Goal: Task Accomplishment & Management: Use online tool/utility

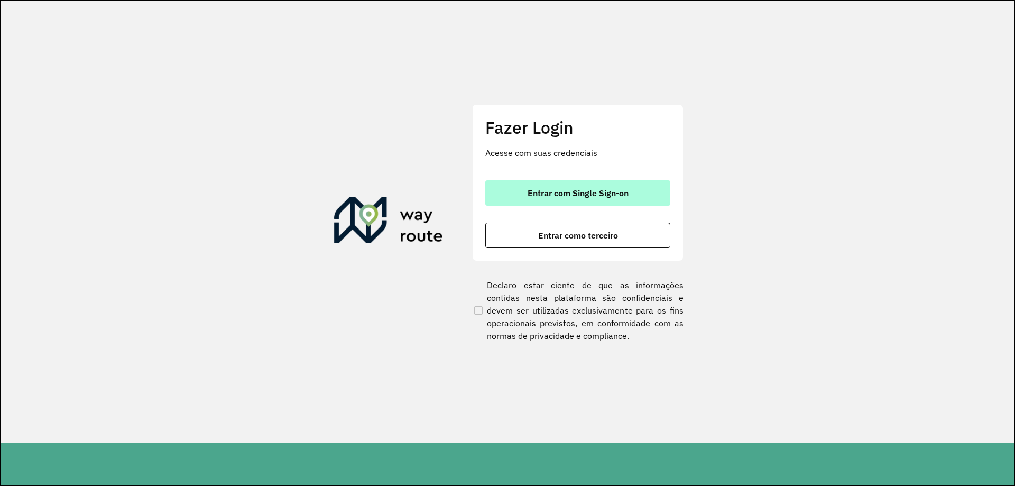
click at [573, 194] on span "Entrar com Single Sign-on" at bounding box center [578, 193] width 101 height 8
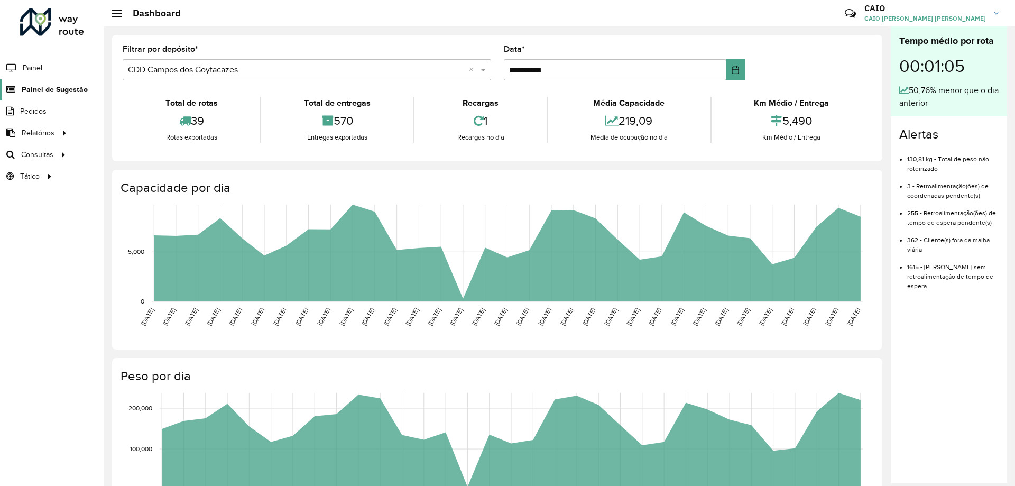
click at [46, 92] on span "Painel de Sugestão" at bounding box center [55, 89] width 66 height 11
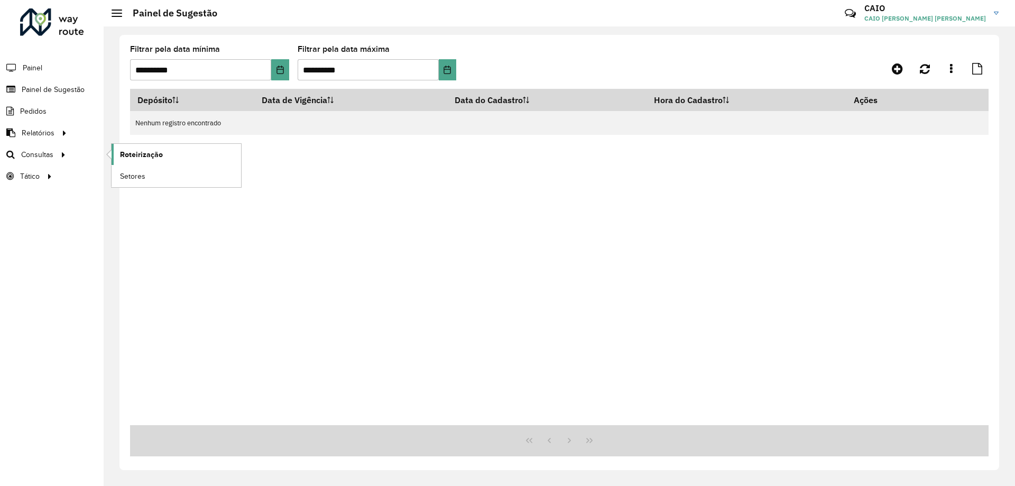
click at [158, 152] on span "Roteirização" at bounding box center [141, 154] width 43 height 11
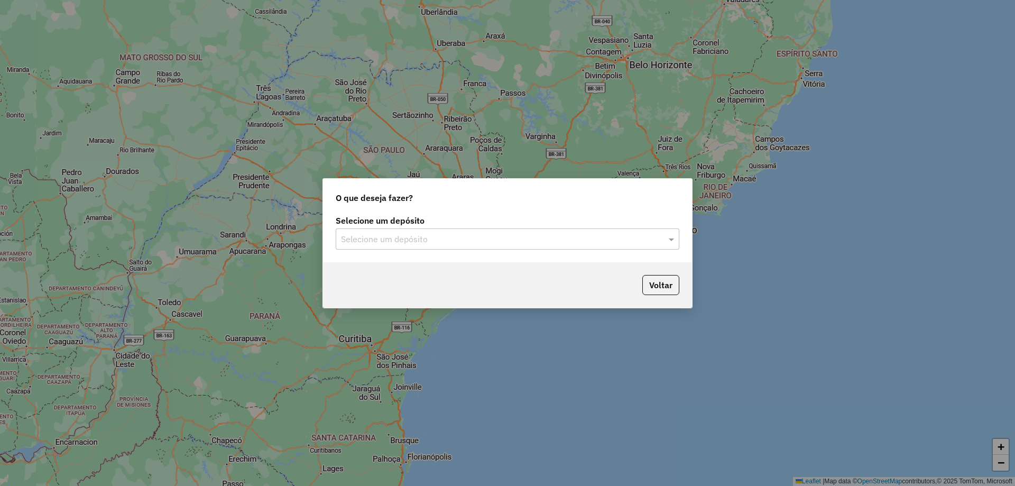
click at [415, 240] on input "text" at bounding box center [497, 239] width 312 height 13
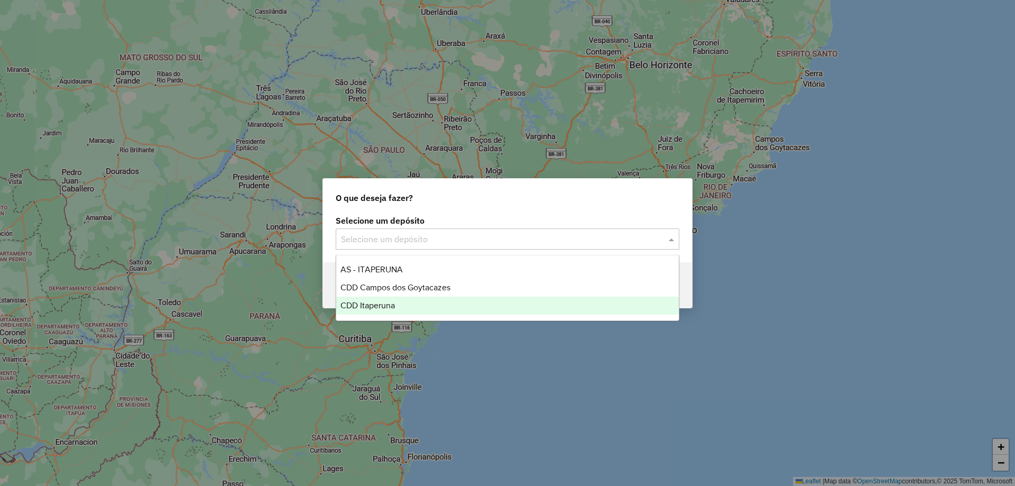
drag, startPoint x: 405, startPoint y: 300, endPoint x: 408, endPoint y: 311, distance: 11.4
click at [408, 311] on div "CDD Itaperuna" at bounding box center [507, 306] width 343 height 18
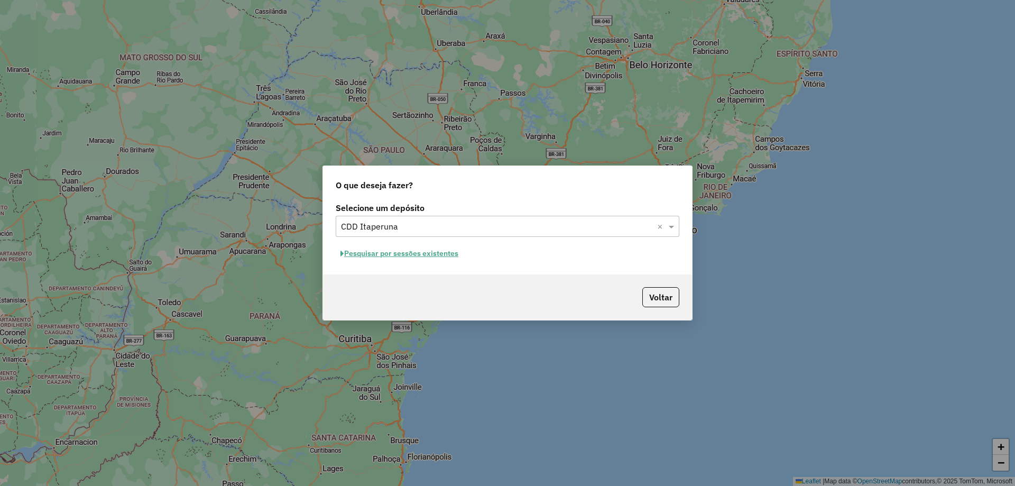
click at [413, 254] on button "Pesquisar por sessões existentes" at bounding box center [399, 253] width 127 height 16
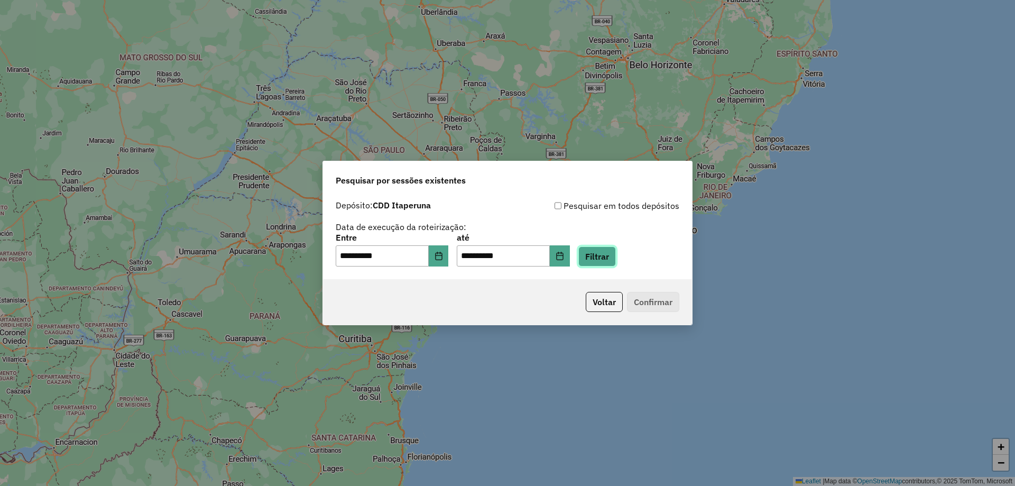
click at [602, 252] on button "Filtrar" at bounding box center [598, 256] width 38 height 20
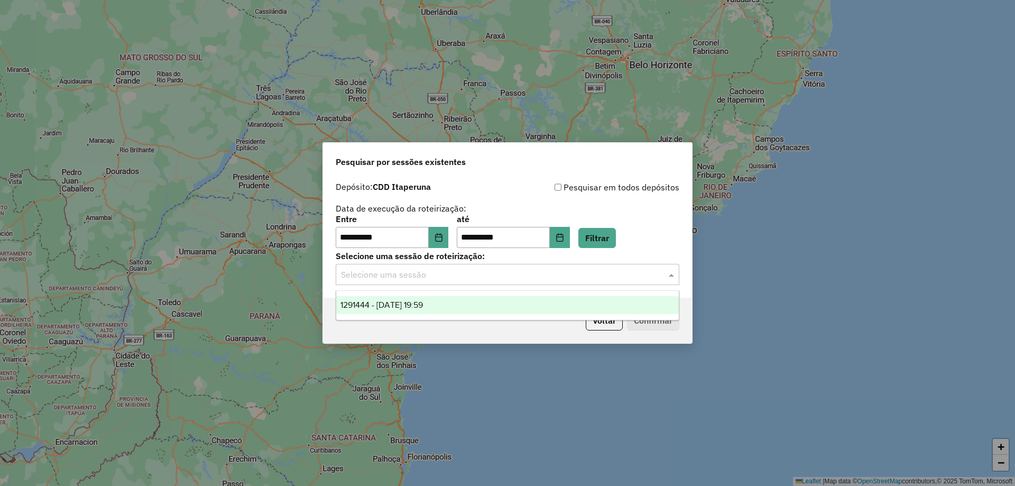
click at [525, 277] on input "text" at bounding box center [497, 275] width 312 height 13
click at [445, 304] on div "1291444 - 09/10/2025 19:59" at bounding box center [507, 305] width 343 height 18
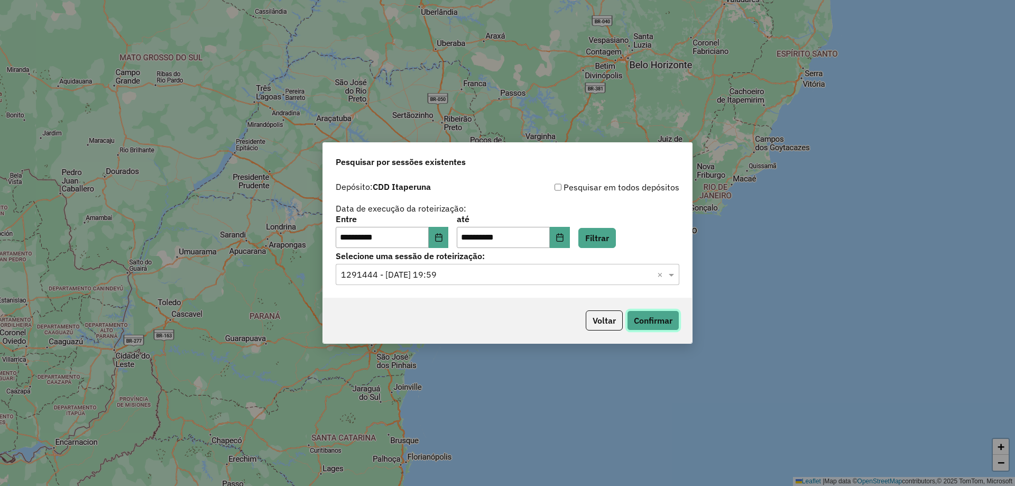
click at [648, 322] on button "Confirmar" at bounding box center [653, 320] width 52 height 20
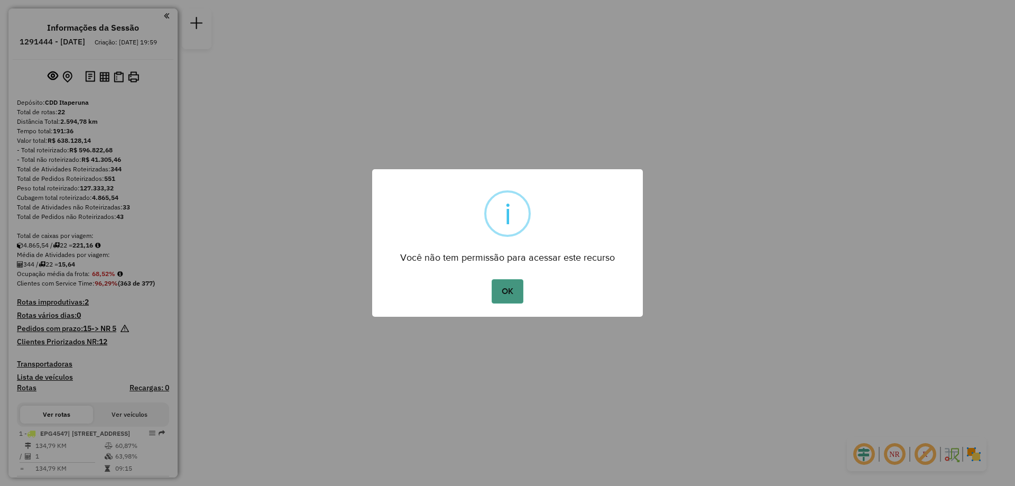
click at [509, 291] on button "OK" at bounding box center [507, 291] width 31 height 24
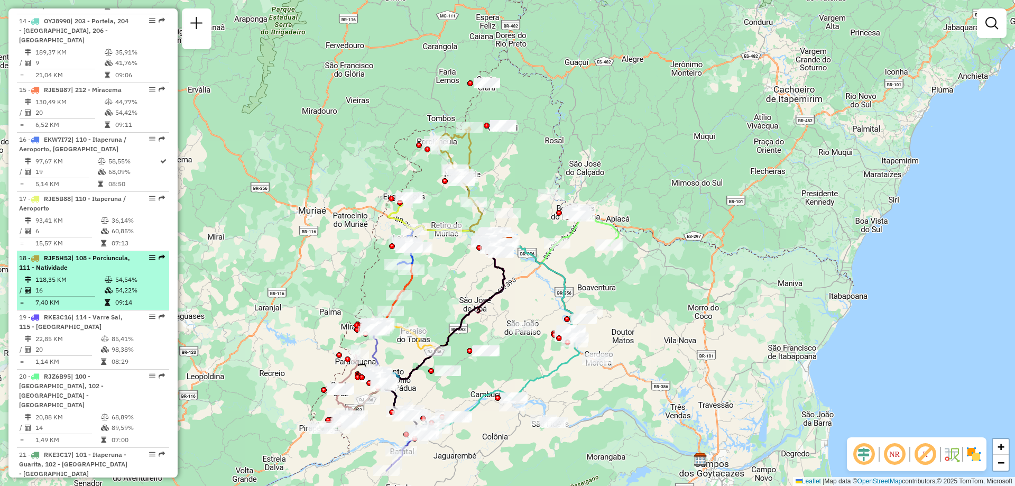
scroll to position [1216, 0]
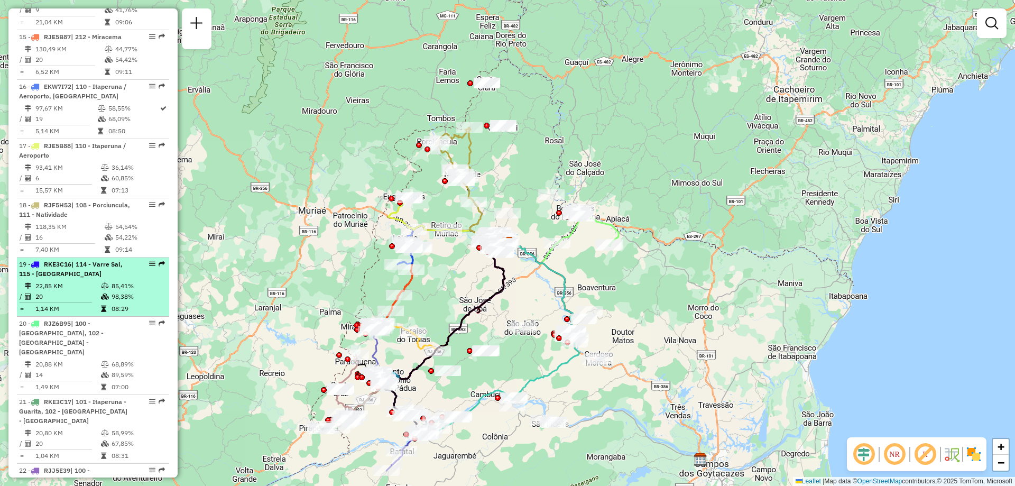
click at [84, 291] on td "22,85 KM" at bounding box center [68, 286] width 66 height 11
select select "**********"
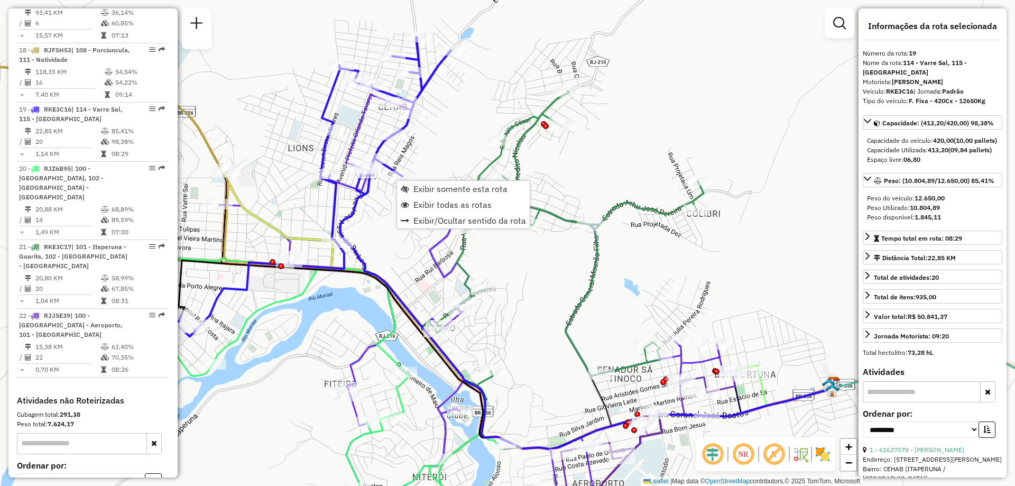
scroll to position [1475, 0]
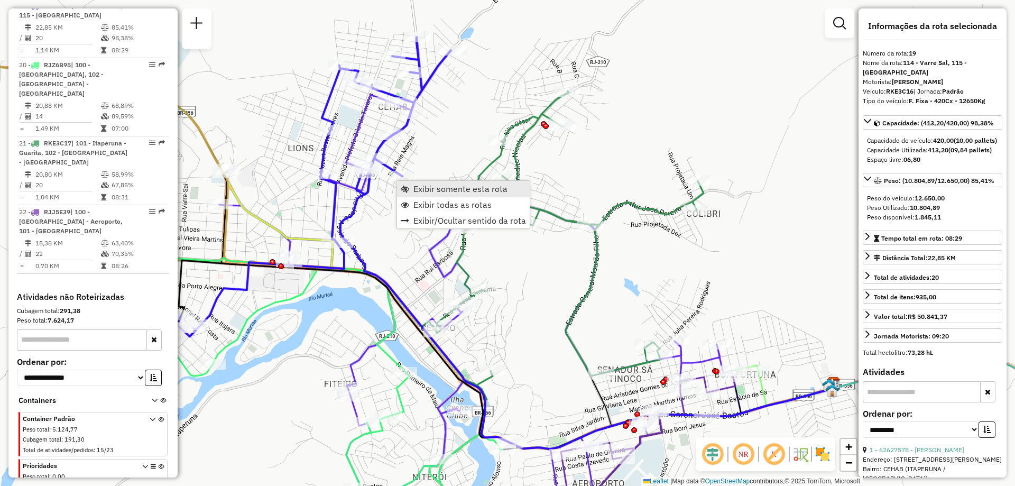
click at [460, 189] on span "Exibir somente esta rota" at bounding box center [461, 189] width 94 height 8
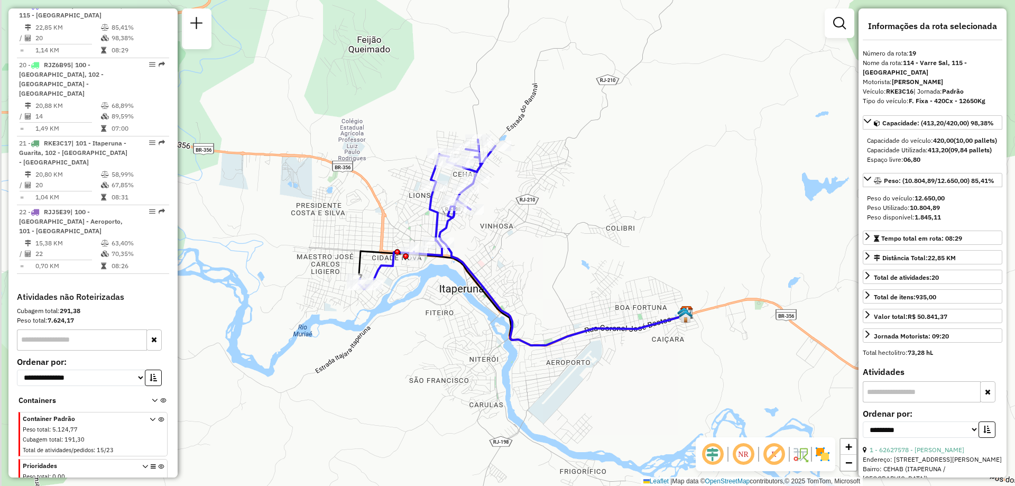
drag, startPoint x: 429, startPoint y: 254, endPoint x: 487, endPoint y: 263, distance: 58.3
click at [487, 263] on div "Janela de atendimento Grade de atendimento Capacidade Transportadoras Veículos …" at bounding box center [507, 243] width 1015 height 486
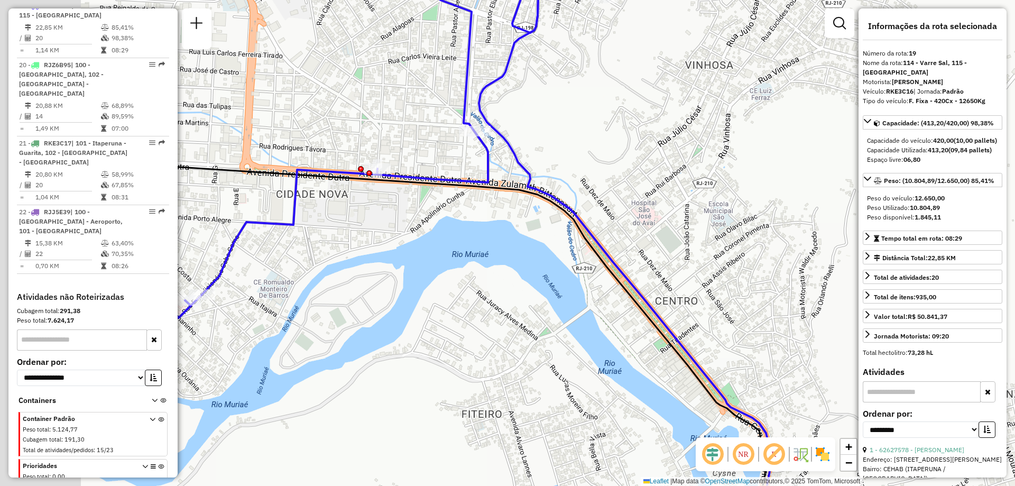
drag, startPoint x: 619, startPoint y: 236, endPoint x: 633, endPoint y: 214, distance: 26.1
click at [633, 214] on div "Janela de atendimento Grade de atendimento Capacidade Transportadoras Veículos …" at bounding box center [507, 243] width 1015 height 486
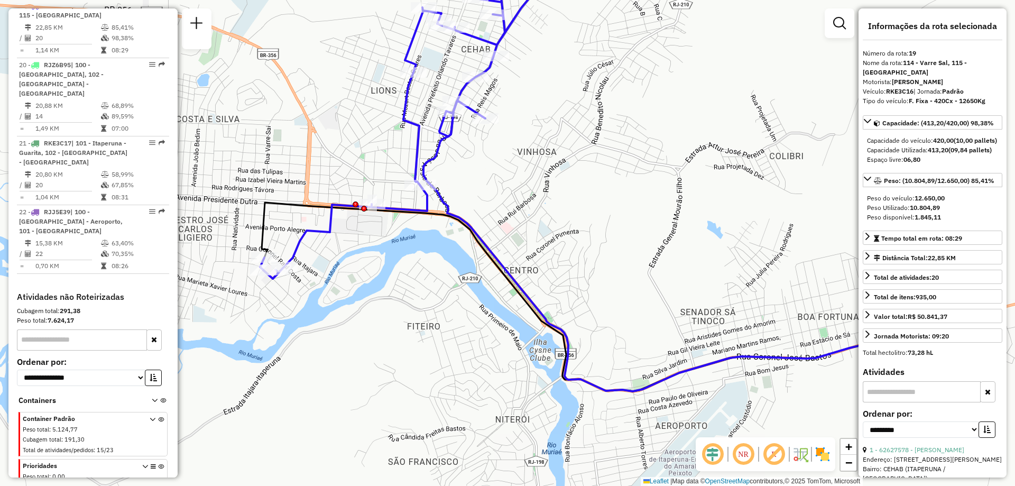
drag, startPoint x: 470, startPoint y: 291, endPoint x: 411, endPoint y: 290, distance: 59.2
click at [411, 290] on div "Janela de atendimento Grade de atendimento Capacidade Transportadoras Veículos …" at bounding box center [507, 243] width 1015 height 486
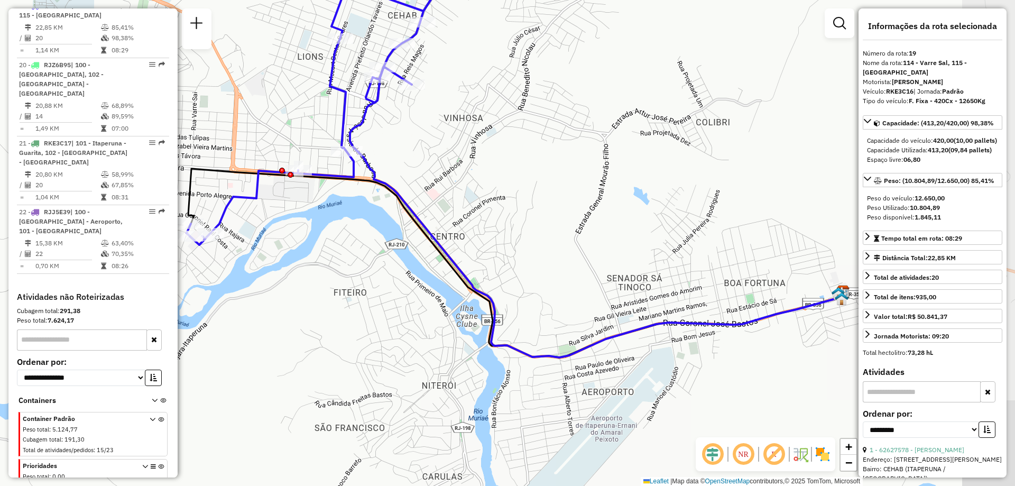
drag, startPoint x: 592, startPoint y: 142, endPoint x: 518, endPoint y: 108, distance: 80.9
click at [518, 108] on div "Janela de atendimento Grade de atendimento Capacidade Transportadoras Veículos …" at bounding box center [507, 243] width 1015 height 486
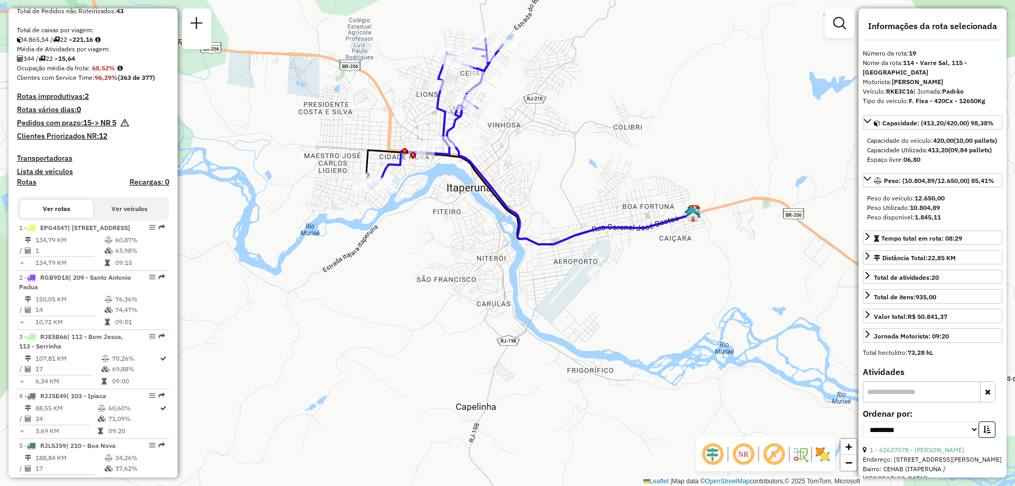
scroll to position [0, 0]
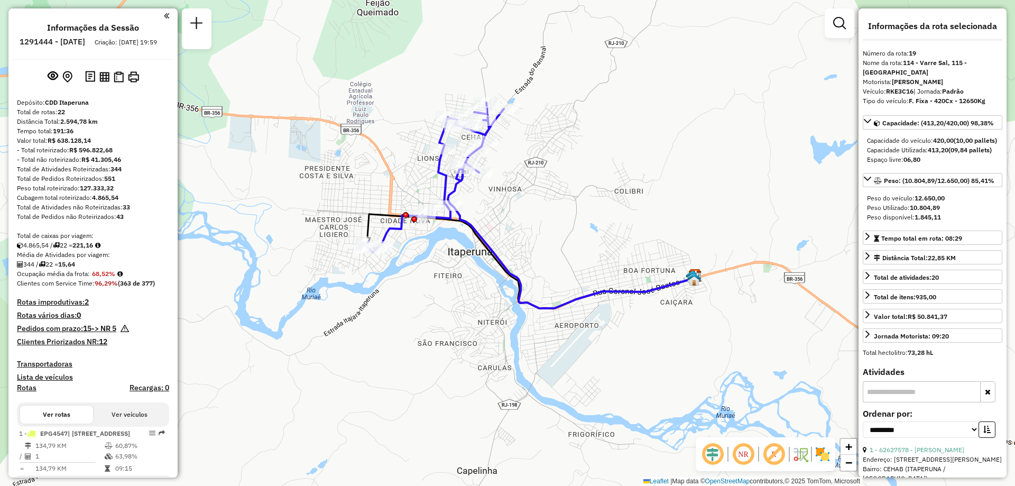
drag, startPoint x: 450, startPoint y: 169, endPoint x: 453, endPoint y: 255, distance: 86.3
click at [453, 255] on div "Janela de atendimento Grade de atendimento Capacidade Transportadoras Veículos …" at bounding box center [507, 243] width 1015 height 486
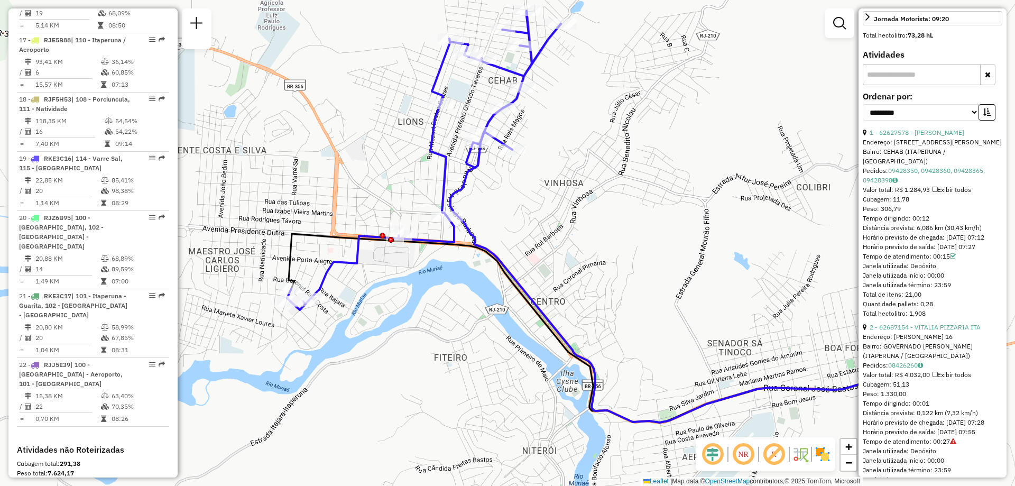
scroll to position [212, 0]
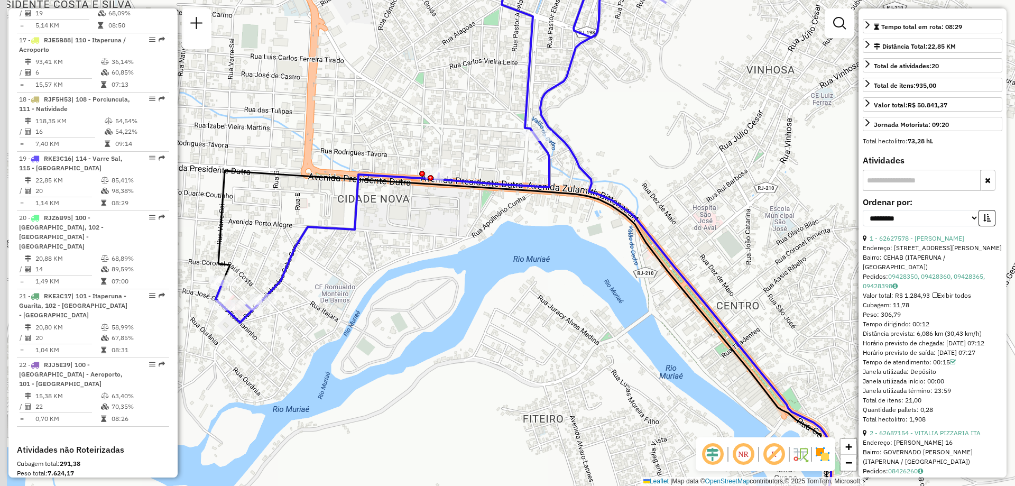
drag, startPoint x: 360, startPoint y: 279, endPoint x: 387, endPoint y: 309, distance: 40.1
click at [387, 309] on div "Janela de atendimento Grade de atendimento Capacidade Transportadoras Veículos …" at bounding box center [507, 243] width 1015 height 486
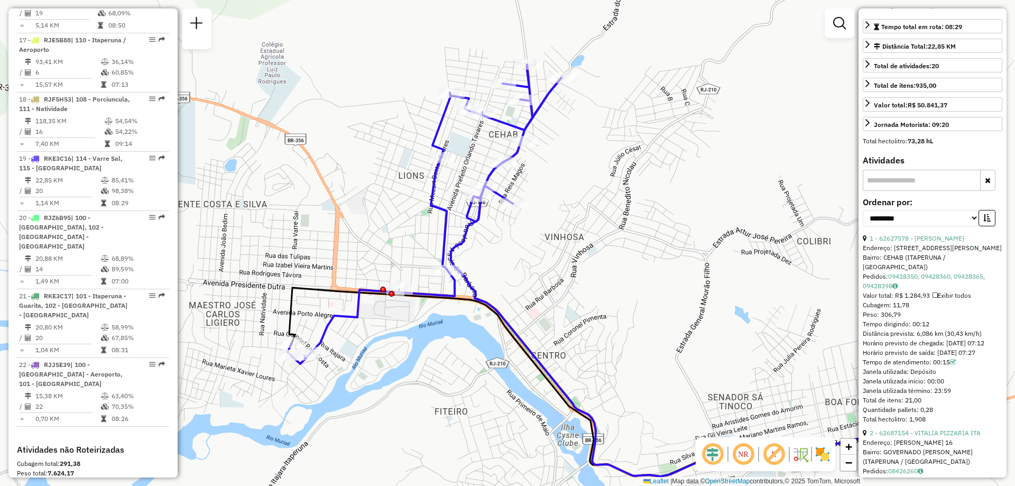
drag, startPoint x: 498, startPoint y: 194, endPoint x: 499, endPoint y: 256, distance: 62.4
click at [499, 256] on div "Janela de atendimento Grade de atendimento Capacidade Transportadoras Veículos …" at bounding box center [507, 243] width 1015 height 486
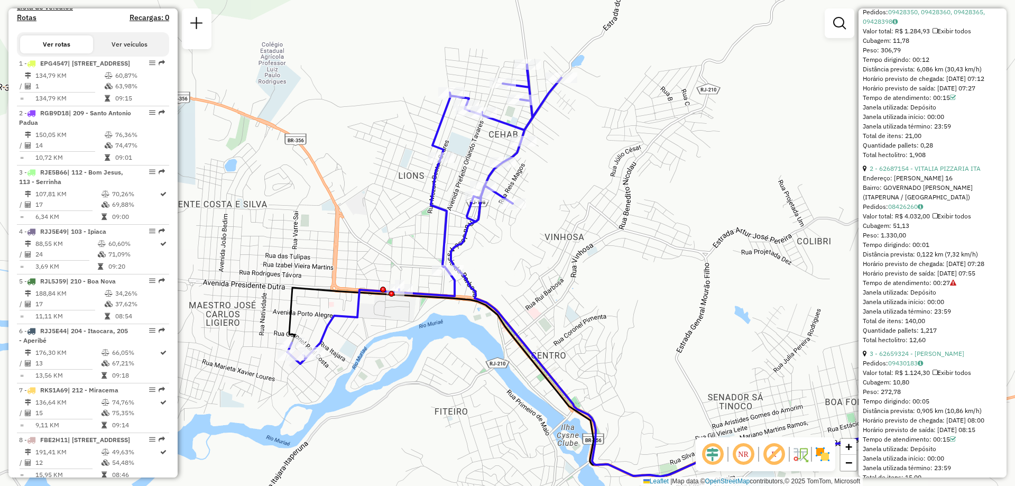
scroll to position [529, 0]
